Goal: Task Accomplishment & Management: Use online tool/utility

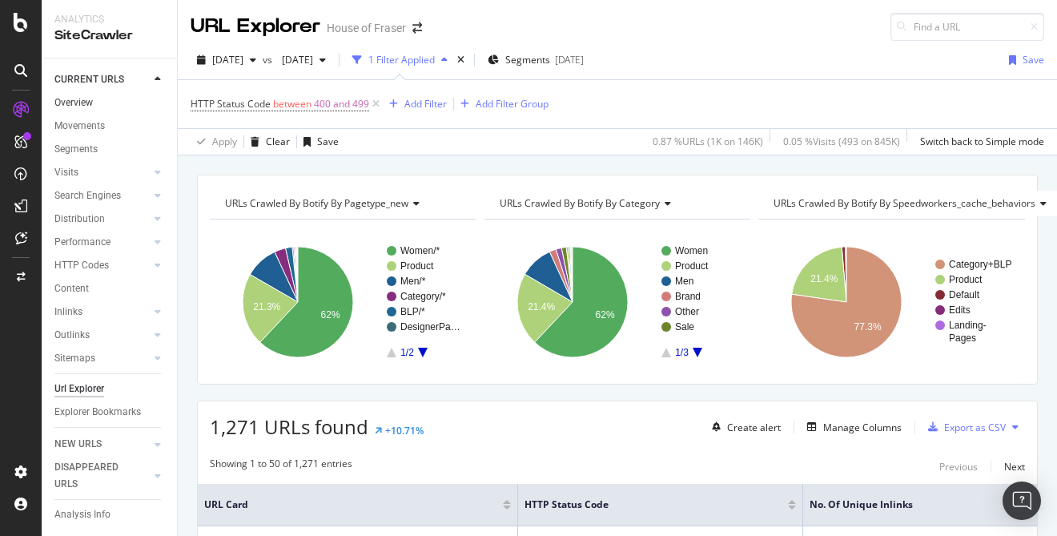
scroll to position [896, 0]
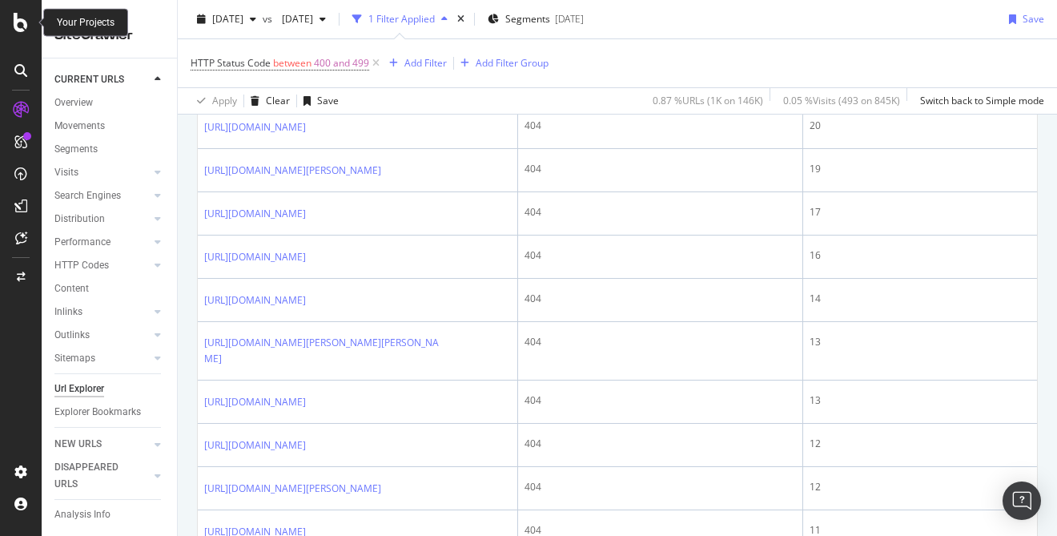
click at [22, 27] on icon at bounding box center [21, 22] width 14 height 19
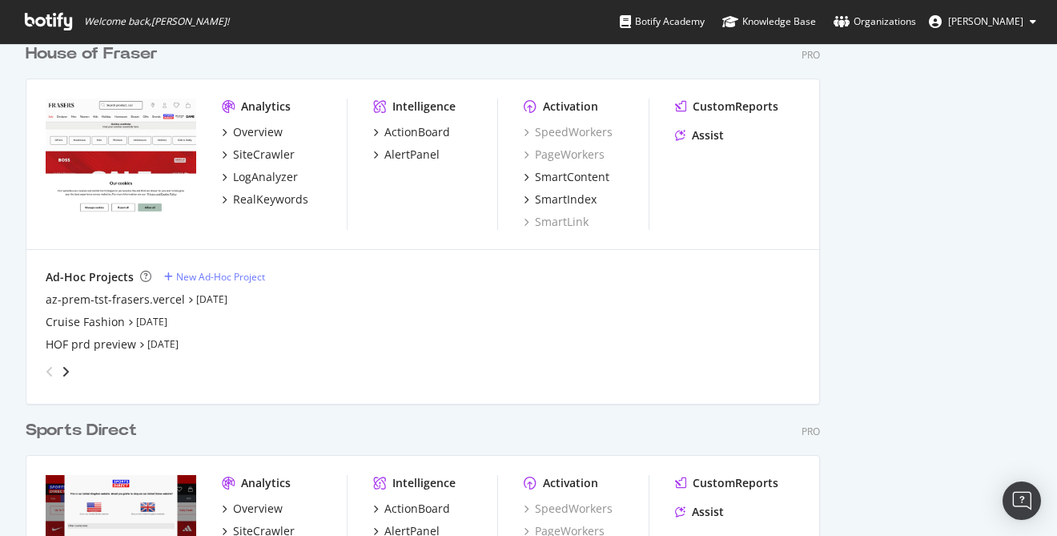
scroll to position [1015, 0]
click at [98, 297] on div "az-prem-tst-frasers.vercel" at bounding box center [115, 299] width 139 height 16
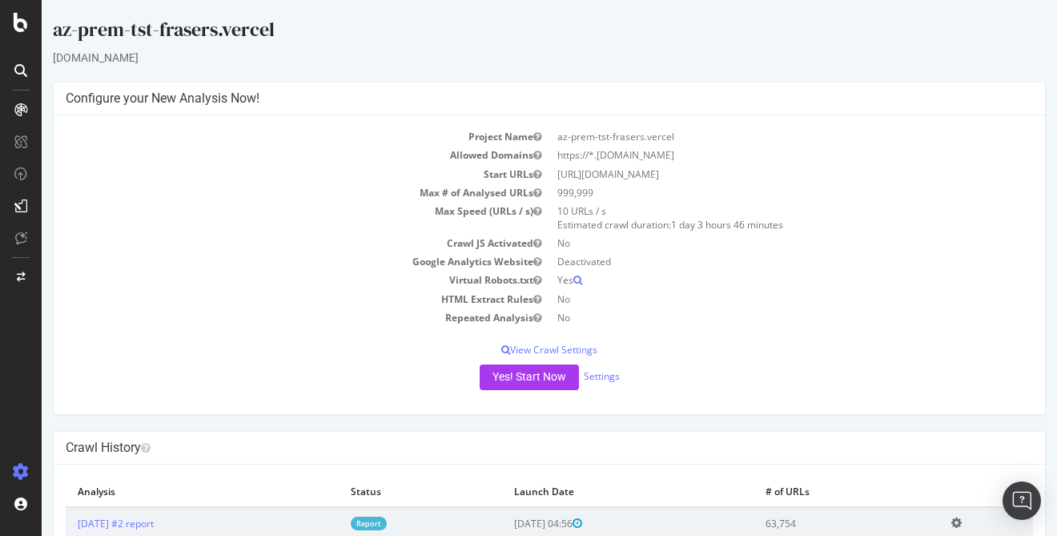
scroll to position [175, 0]
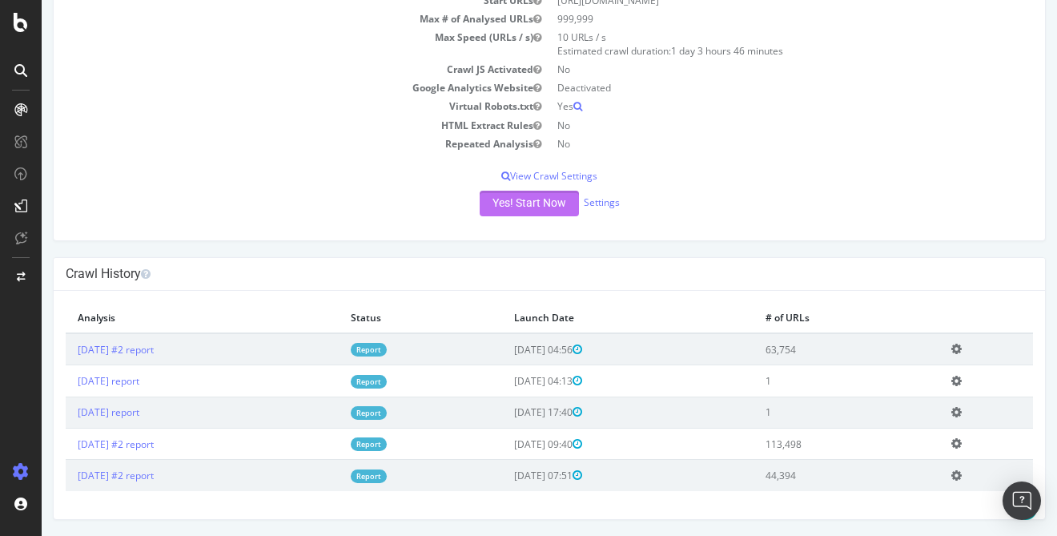
click at [543, 201] on button "Yes! Start Now" at bounding box center [529, 204] width 99 height 26
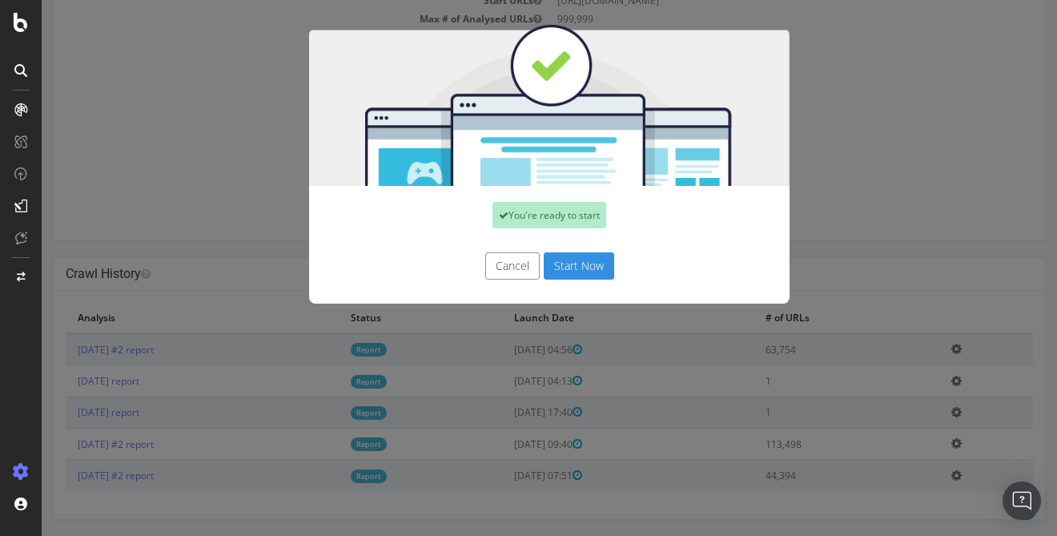
click at [594, 265] on button "Start Now" at bounding box center [579, 265] width 70 height 27
